Goal: Task Accomplishment & Management: Use online tool/utility

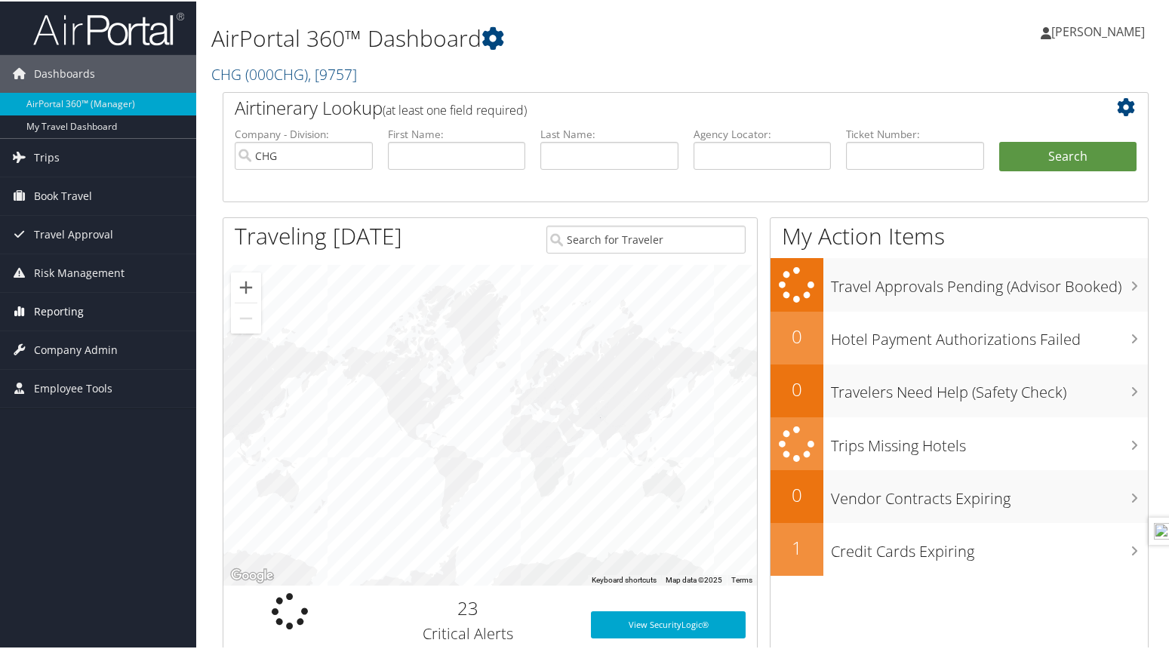
click at [73, 313] on span "Reporting" at bounding box center [59, 310] width 50 height 38
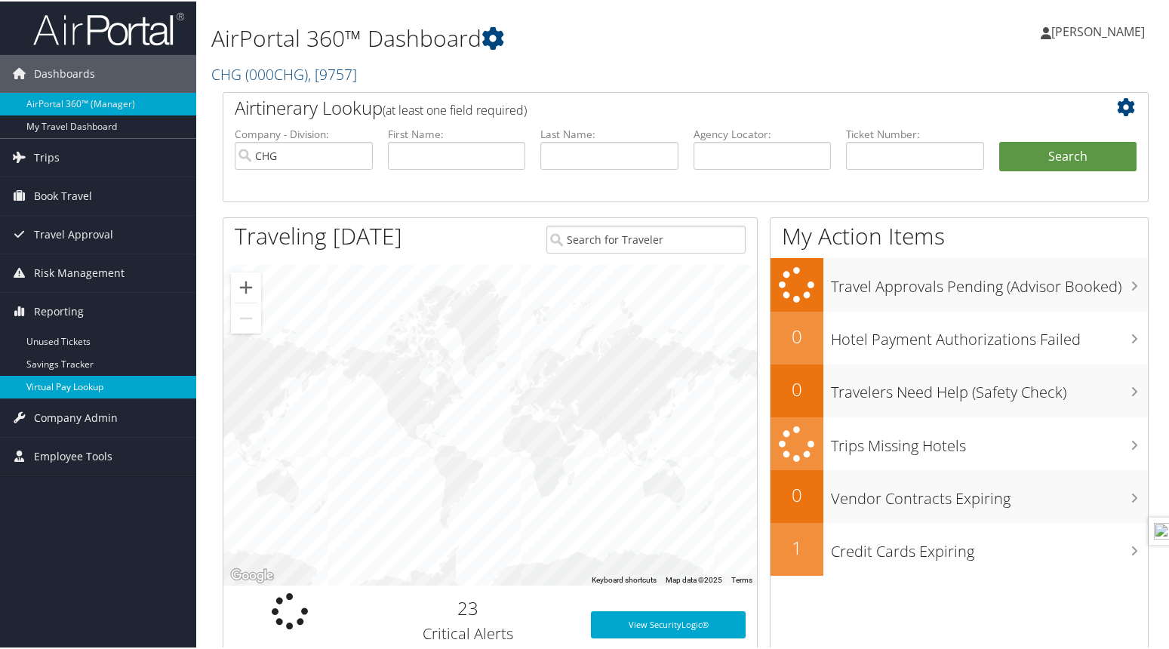
click at [75, 387] on link "Virtual Pay Lookup" at bounding box center [98, 385] width 196 height 23
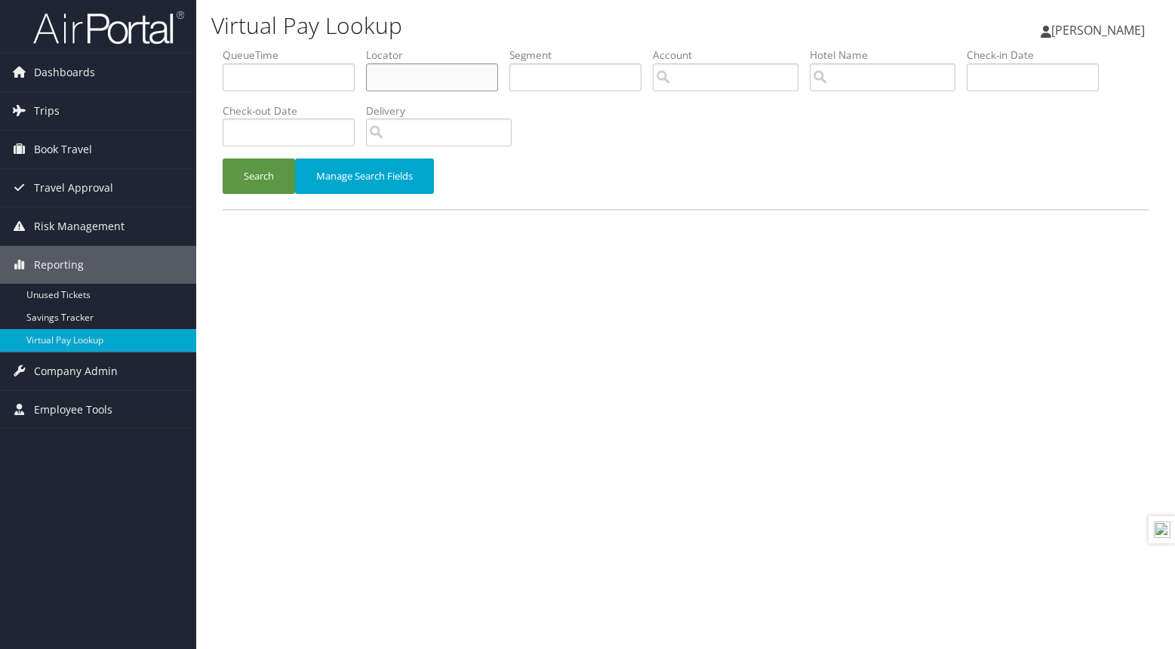
click at [422, 67] on input "text" at bounding box center [432, 77] width 132 height 28
type input "eweyfe"
click at [257, 177] on button "Search" at bounding box center [259, 176] width 72 height 35
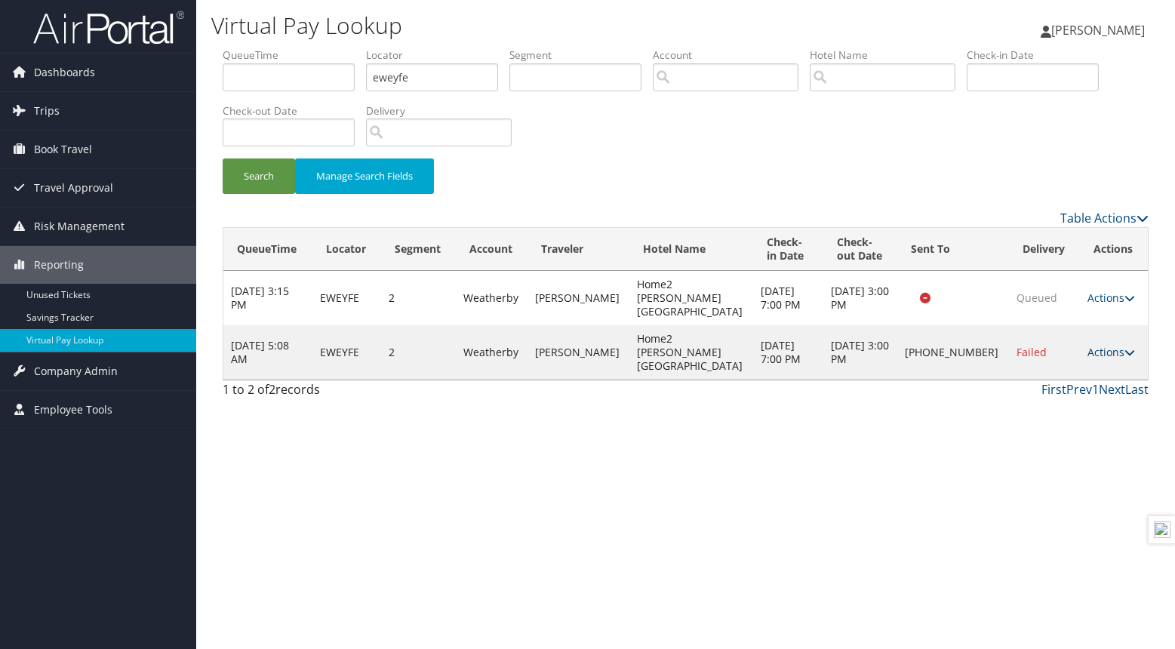
click at [1096, 345] on link "Actions" at bounding box center [1112, 352] width 48 height 14
click at [1026, 350] on link "Resend" at bounding box center [1056, 354] width 129 height 26
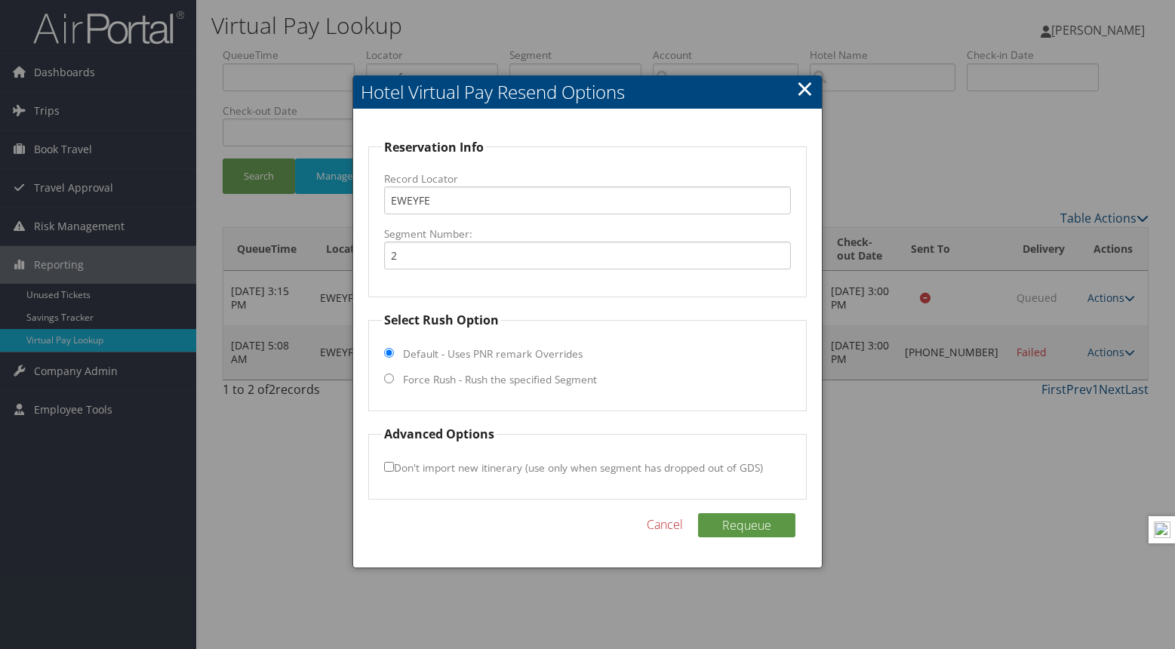
click at [390, 379] on input "Force Rush - Rush the specified Segment" at bounding box center [389, 379] width 10 height 10
radio input "true"
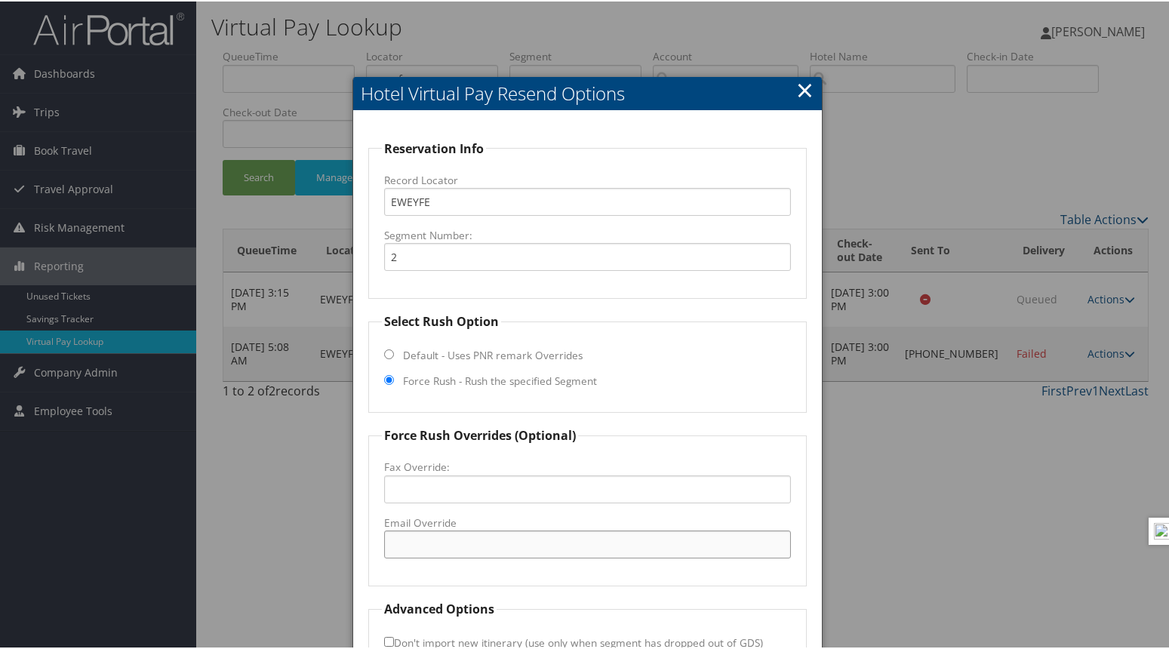
click at [417, 547] on input "Email Override" at bounding box center [587, 543] width 407 height 28
click at [450, 547] on input "Email Override" at bounding box center [587, 543] width 407 height 28
paste input "home2frontdesksp@g"
click at [611, 546] on input "home2frontdesksp@gmail.com" at bounding box center [587, 543] width 407 height 28
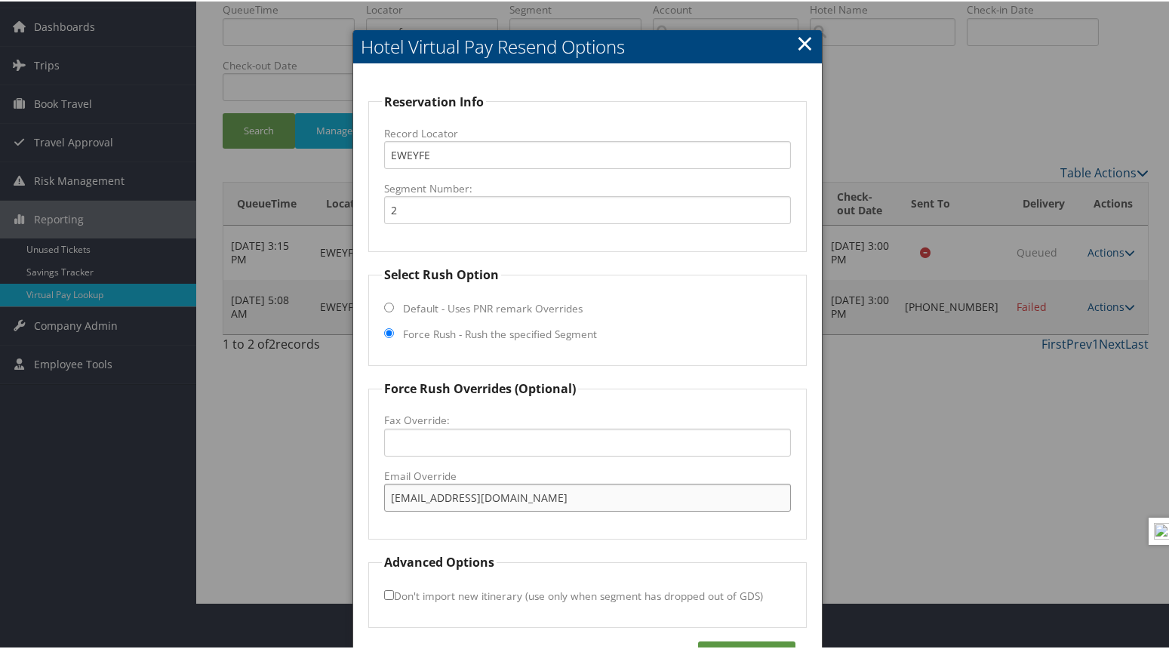
scroll to position [93, 0]
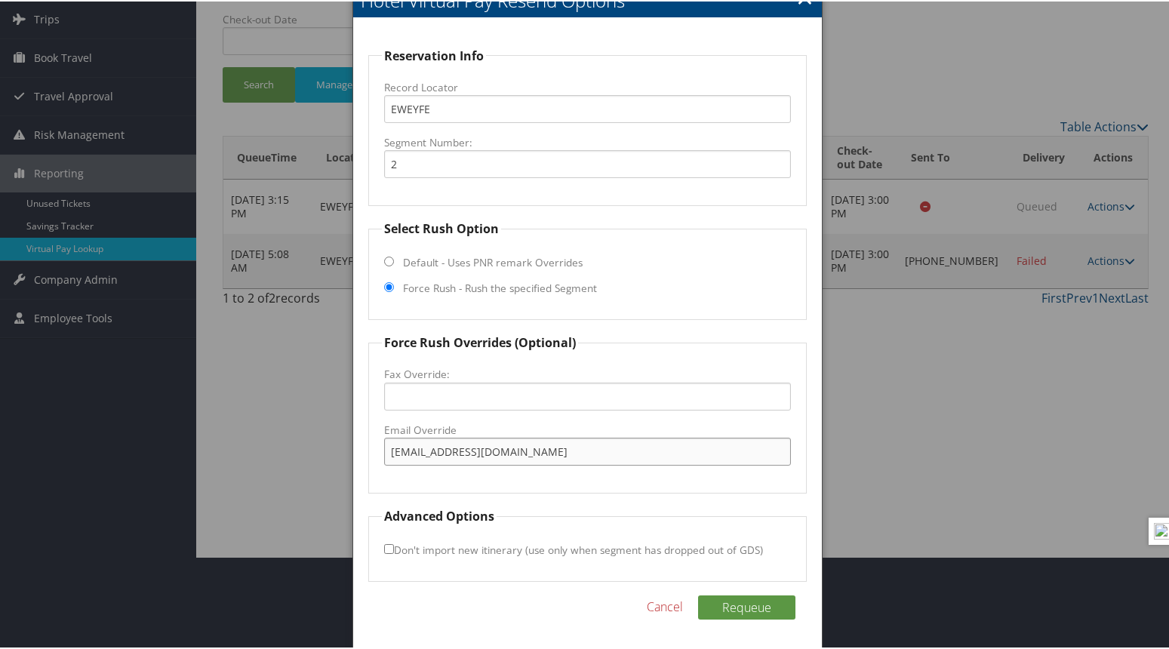
type input "home2frontdesksp@gmail.com"
click at [386, 550] on input "Don't import new itinerary (use only when segment has dropped out of GDS)" at bounding box center [389, 548] width 10 height 10
checkbox input "true"
click at [751, 607] on button "Requeue" at bounding box center [746, 606] width 97 height 24
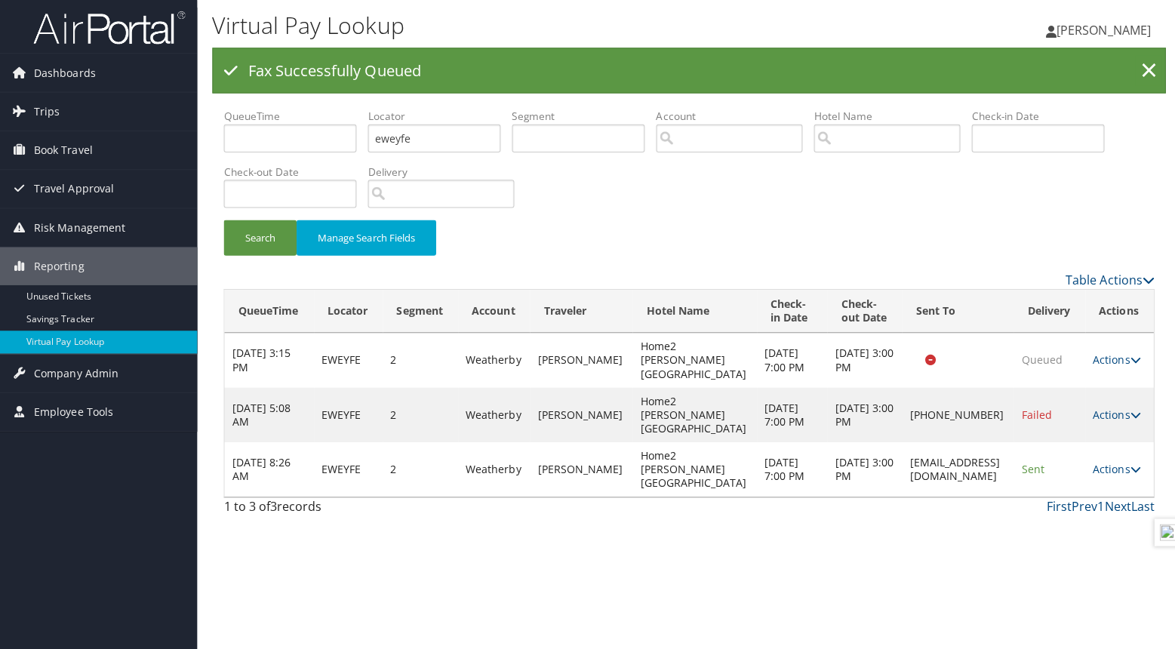
scroll to position [0, 0]
